Goal: Information Seeking & Learning: Learn about a topic

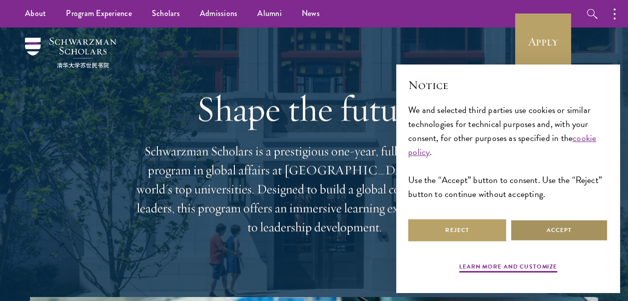
click at [520, 223] on button "Accept" at bounding box center [559, 230] width 98 height 22
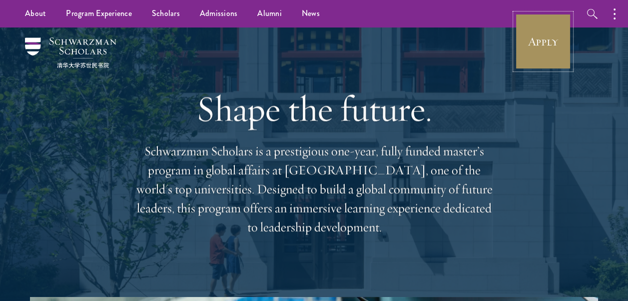
click at [527, 59] on link "Apply" at bounding box center [543, 41] width 56 height 56
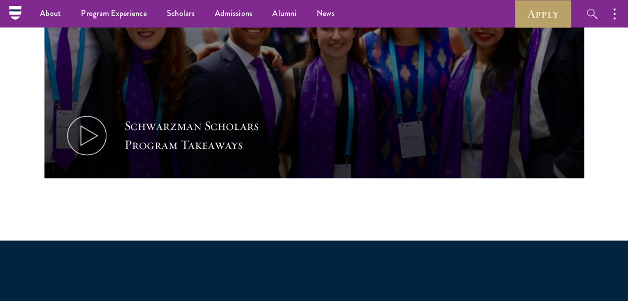
scroll to position [581, 0]
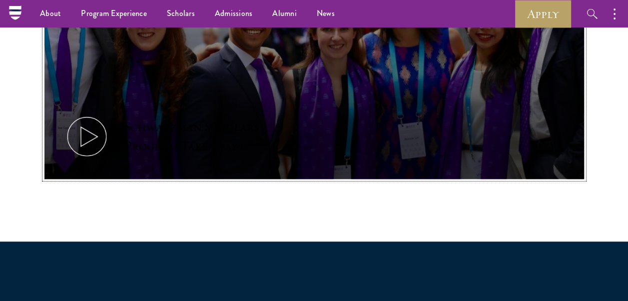
click at [81, 134] on icon at bounding box center [86, 136] width 45 height 45
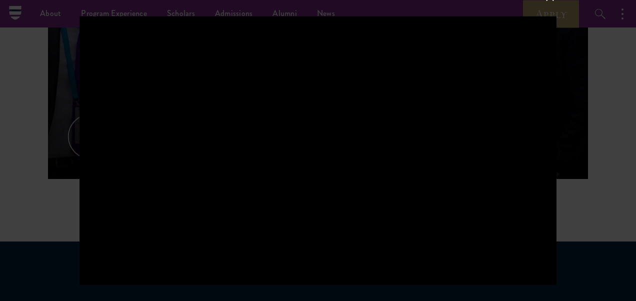
click at [569, 134] on div at bounding box center [318, 150] width 636 height 301
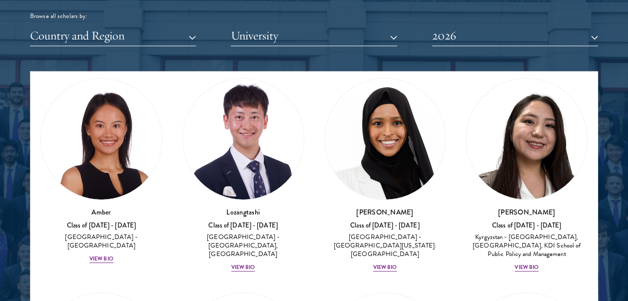
scroll to position [34, 0]
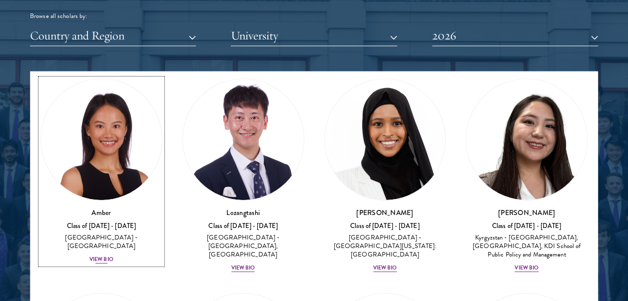
click at [98, 255] on div "View Bio" at bounding box center [101, 259] width 24 height 8
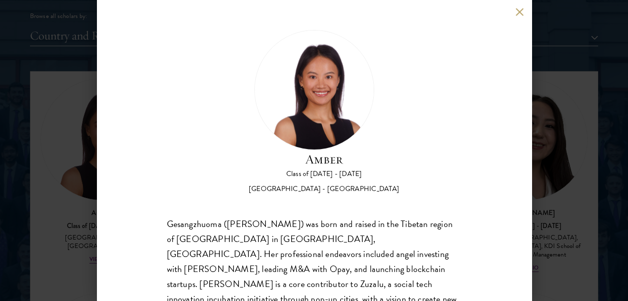
click at [606, 192] on div "Amber Class of [DATE] - [DATE] [GEOGRAPHIC_DATA] - [GEOGRAPHIC_DATA] Gesangzhuo…" at bounding box center [314, 150] width 628 height 301
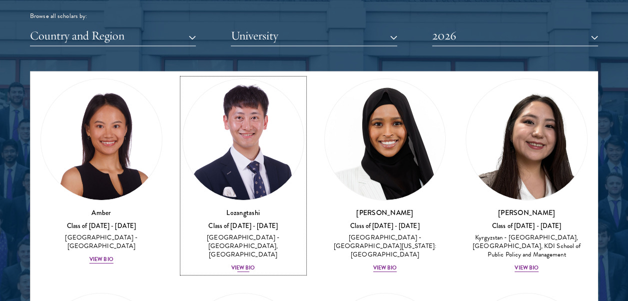
click at [239, 264] on div "View Bio" at bounding box center [243, 268] width 24 height 8
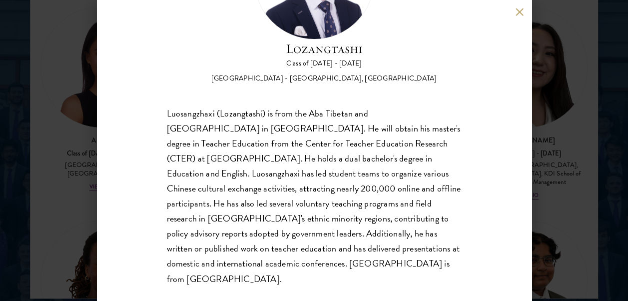
scroll to position [1305, 0]
click at [514, 13] on div "Lozangtashi Class of [DATE] - [DATE] [GEOGRAPHIC_DATA] - [GEOGRAPHIC_DATA], [GE…" at bounding box center [314, 150] width 435 height 301
click at [517, 13] on button at bounding box center [520, 11] width 8 height 8
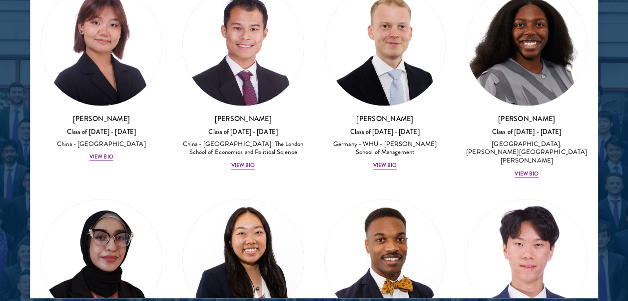
scroll to position [2641, 0]
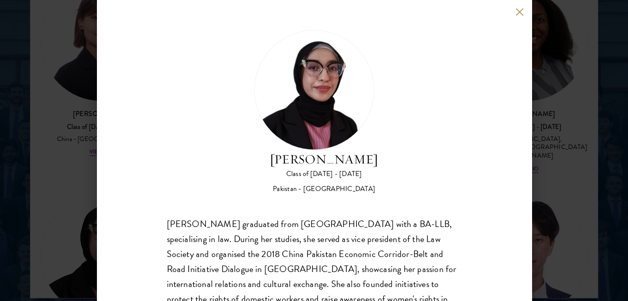
scroll to position [80, 0]
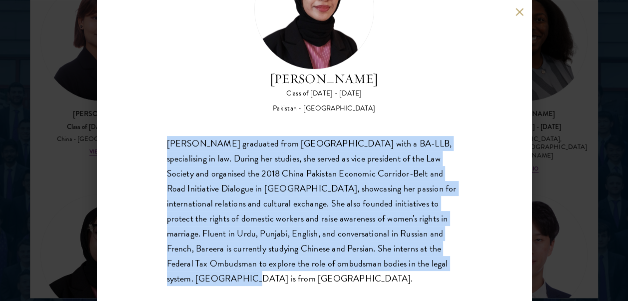
drag, startPoint x: 420, startPoint y: 262, endPoint x: 143, endPoint y: 148, distance: 299.8
click at [143, 148] on div "Bree Javed Class of [DATE] - [DATE] [GEOGRAPHIC_DATA] - [GEOGRAPHIC_DATA] [PERS…" at bounding box center [314, 150] width 435 height 301
copy div "[PERSON_NAME] graduated from [GEOGRAPHIC_DATA] with a BA-LLB, specialising in l…"
click at [518, 12] on button at bounding box center [520, 11] width 8 height 8
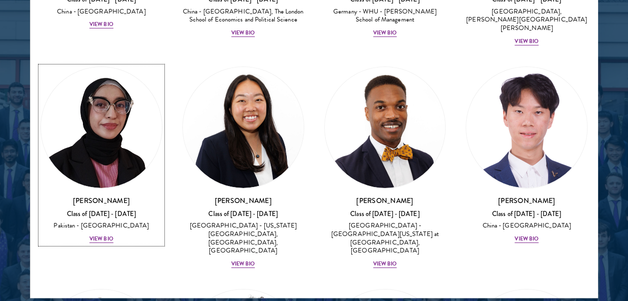
scroll to position [2769, 0]
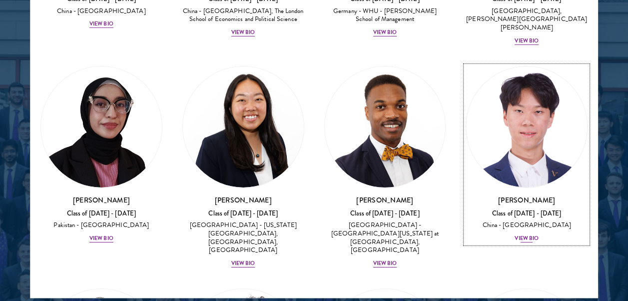
click at [516, 234] on div "View Bio" at bounding box center [527, 238] width 24 height 8
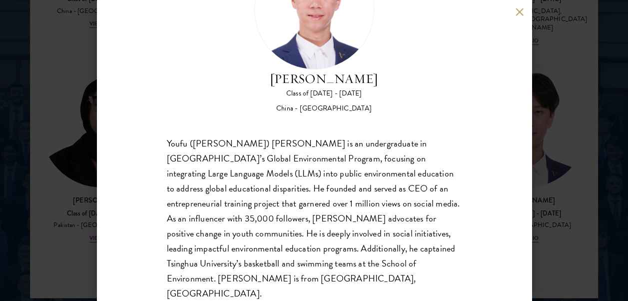
scroll to position [1368, 0]
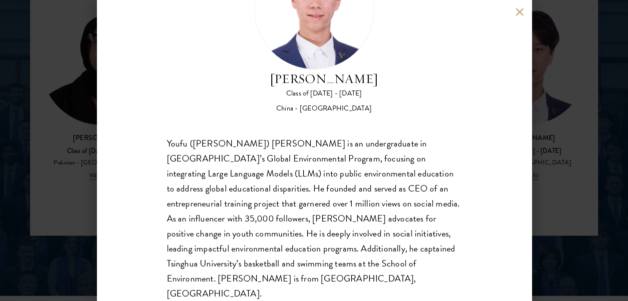
click at [523, 18] on div "[PERSON_NAME] Class of [DATE] - [DATE] [GEOGRAPHIC_DATA] - [GEOGRAPHIC_DATA] [P…" at bounding box center [314, 150] width 435 height 301
click at [519, 12] on button at bounding box center [520, 11] width 8 height 8
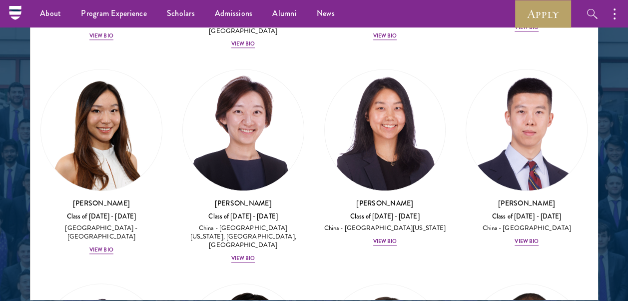
scroll to position [3914, 0]
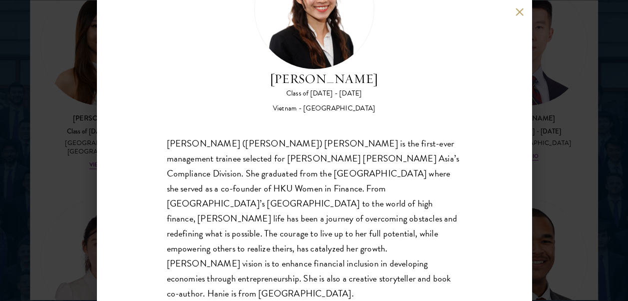
scroll to position [1342, 0]
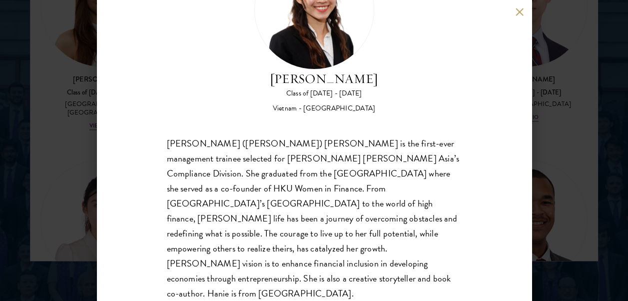
click at [516, 9] on button at bounding box center [520, 11] width 8 height 8
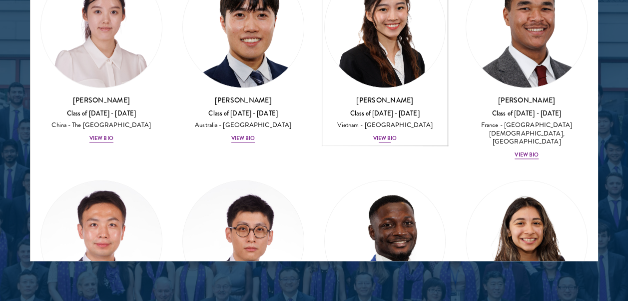
scroll to position [4110, 0]
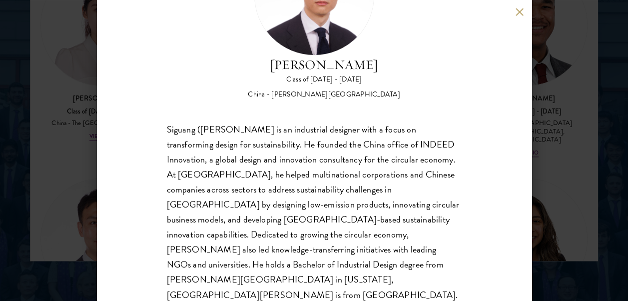
scroll to position [74, 0]
